Goal: Find contact information: Find contact information

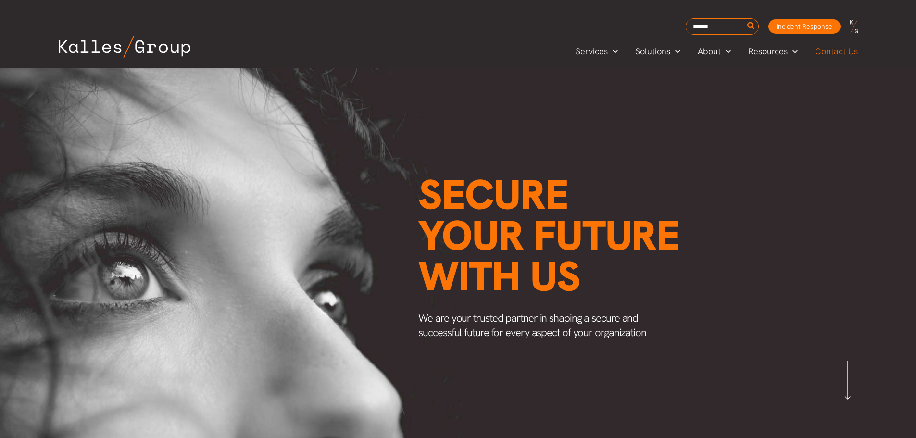
click at [840, 53] on span "Contact Us" at bounding box center [836, 51] width 43 height 14
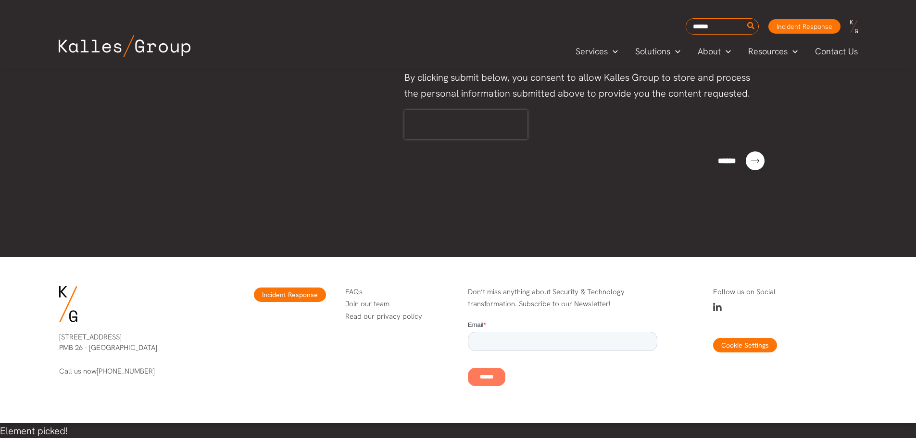
scroll to position [610, 0]
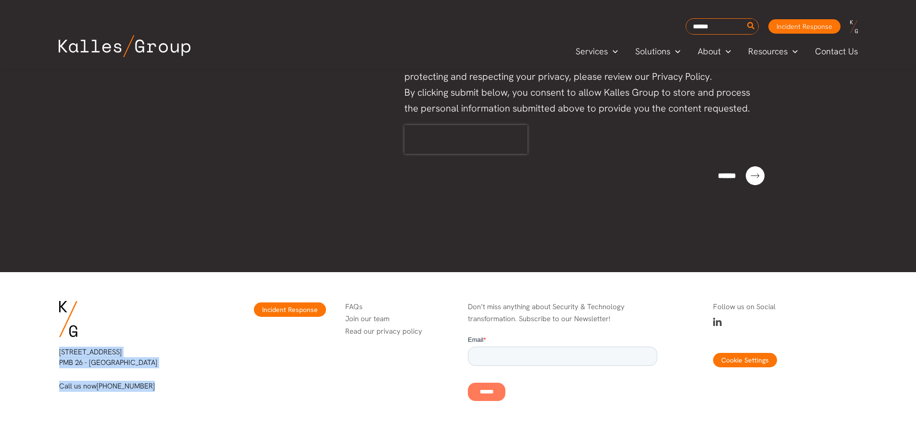
drag, startPoint x: 148, startPoint y: 387, endPoint x: 59, endPoint y: 353, distance: 95.7
click at [59, 353] on div "[STREET_ADDRESS] Call us now [PHONE_NUMBER]" at bounding box center [131, 369] width 144 height 45
copy div "[STREET_ADDRESS] Call us now [PHONE_NUMBER]"
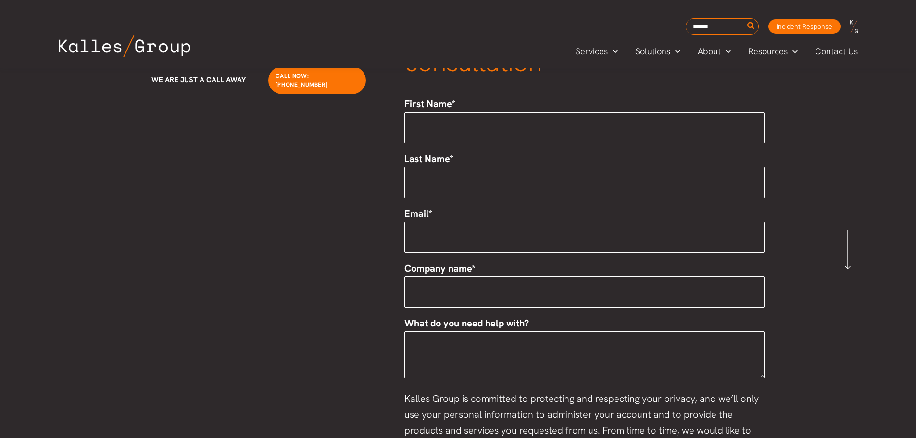
scroll to position [0, 0]
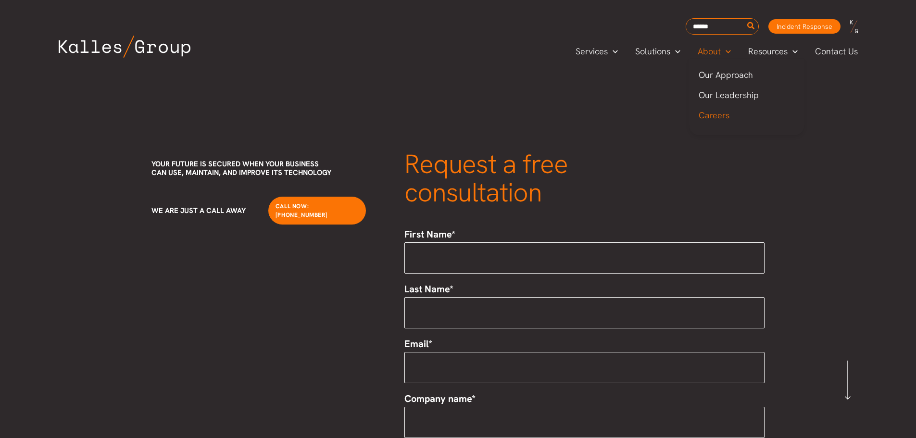
click at [713, 118] on span "Careers" at bounding box center [714, 115] width 31 height 11
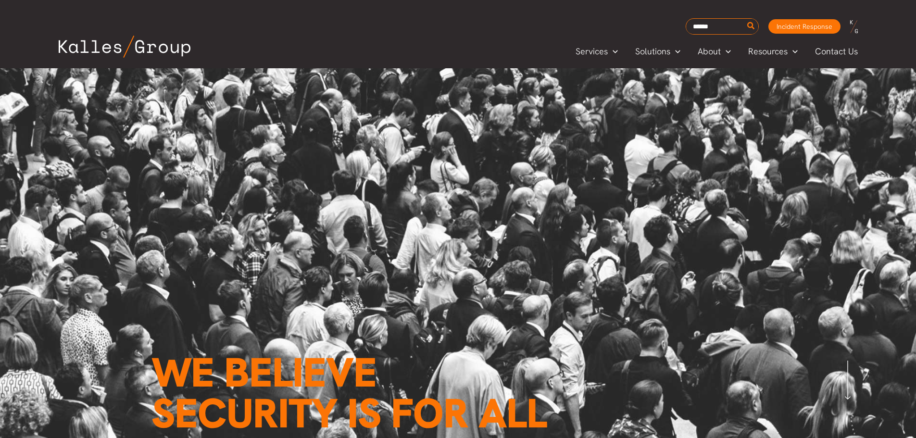
scroll to position [2373, 0]
